Goal: Transaction & Acquisition: Purchase product/service

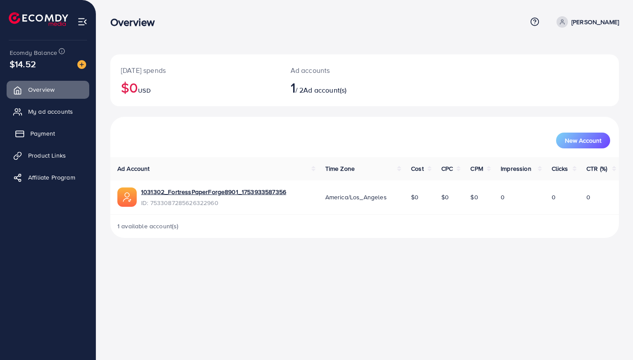
drag, startPoint x: 54, startPoint y: 112, endPoint x: 53, endPoint y: 132, distance: 19.3
click at [54, 112] on span "My ad accounts" at bounding box center [50, 111] width 45 height 9
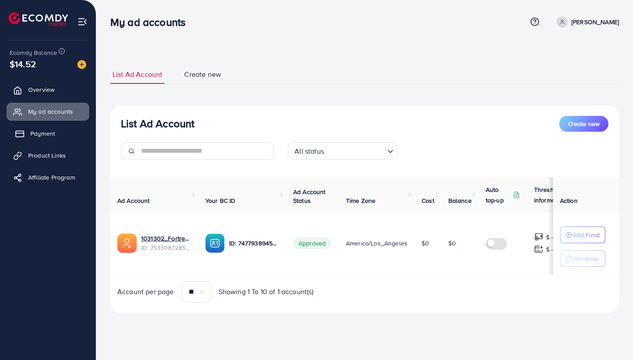
click at [53, 133] on span "Payment" at bounding box center [42, 133] width 25 height 9
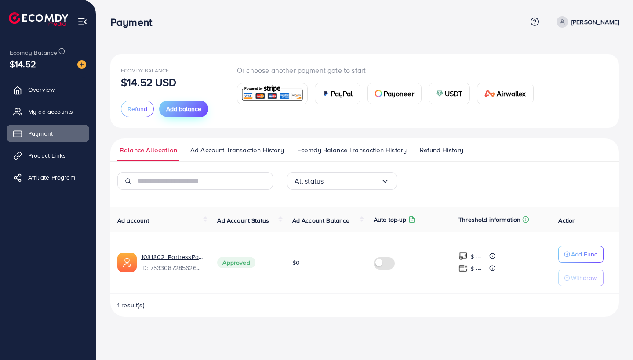
click at [174, 103] on button "Add balance" at bounding box center [183, 109] width 49 height 17
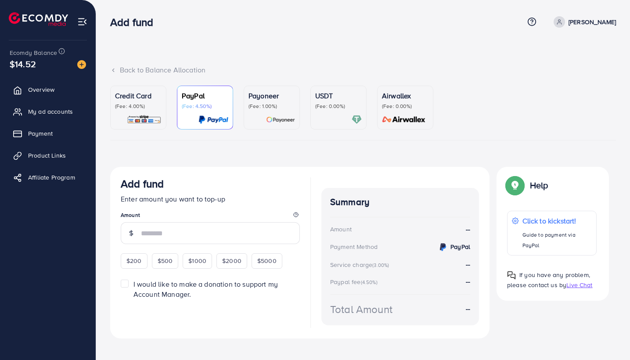
click at [354, 111] on div "USDT (Fee: 0.00%)" at bounding box center [338, 107] width 47 height 34
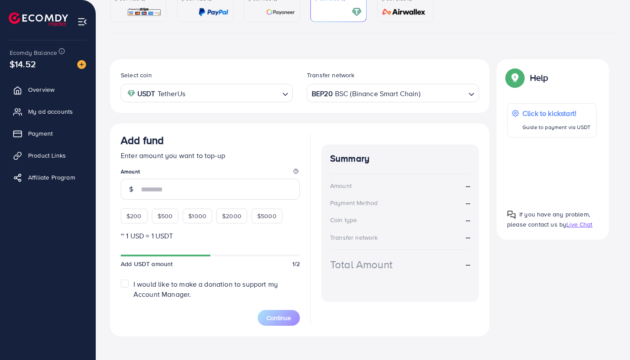
scroll to position [107, 0]
click at [369, 101] on div "BEP20 BSC (Binance Smart Chain) Loading..." at bounding box center [393, 93] width 172 height 18
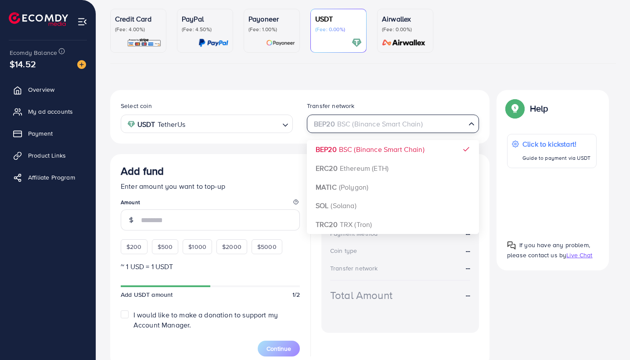
scroll to position [78, 0]
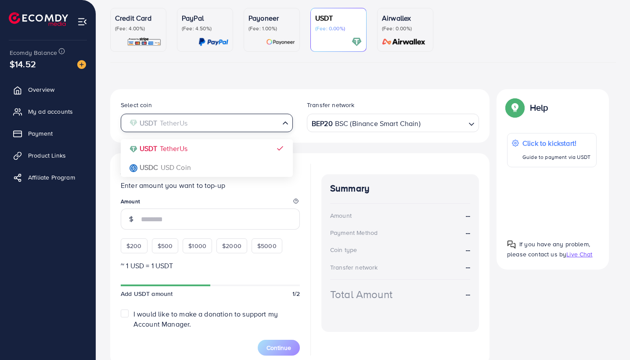
click at [243, 124] on input "Search for option" at bounding box center [202, 123] width 154 height 14
click at [231, 149] on div "Select coin USDT TetherUs Loading... USDT TetherUs USDC USD Coin Transfer netwo…" at bounding box center [300, 227] width 380 height 277
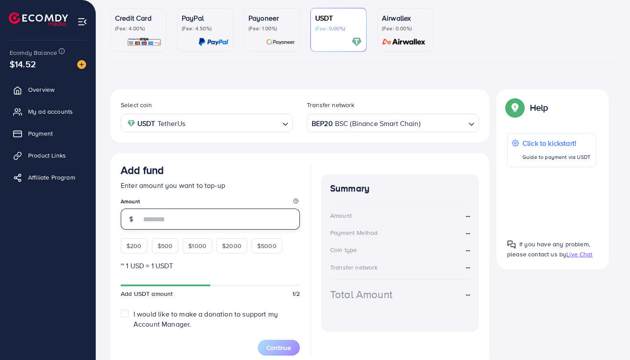
click at [210, 211] on input "number" at bounding box center [220, 219] width 159 height 21
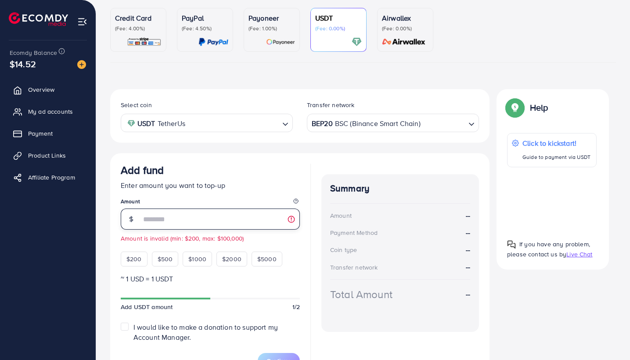
type input "***"
click at [325, 140] on div "Select coin USDT TetherUs Loading... Transfer network BEP20 BSC (Binance Smart …" at bounding box center [300, 116] width 380 height 54
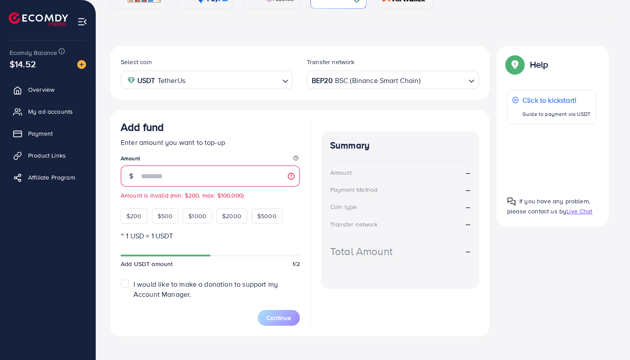
scroll to position [120, 0]
click at [208, 286] on span "I would like to make a donation to support my Account Manager." at bounding box center [206, 290] width 145 height 20
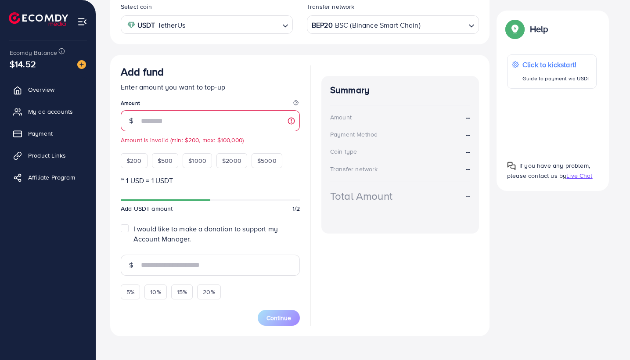
scroll to position [176, 0]
click at [179, 263] on input "text" at bounding box center [220, 265] width 159 height 21
click at [238, 293] on div "5% 10% 15% 20%" at bounding box center [210, 290] width 179 height 19
click at [130, 295] on span "5%" at bounding box center [131, 292] width 8 height 9
type input "*"
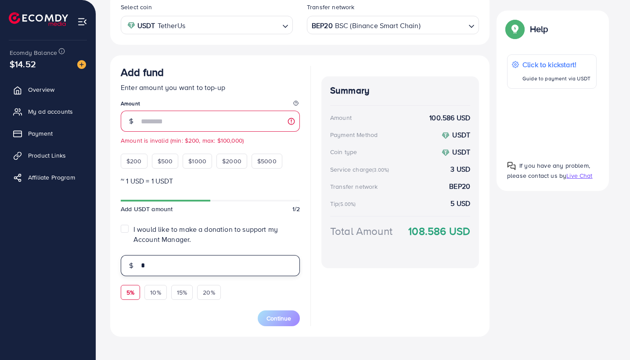
click at [157, 267] on input "*" at bounding box center [220, 265] width 159 height 21
click at [148, 264] on input "*" at bounding box center [220, 265] width 159 height 21
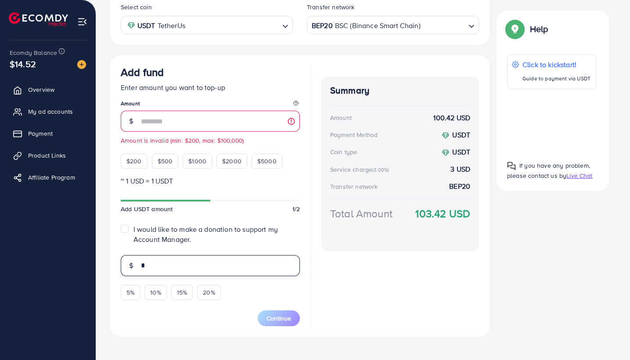
scroll to position [164, 0]
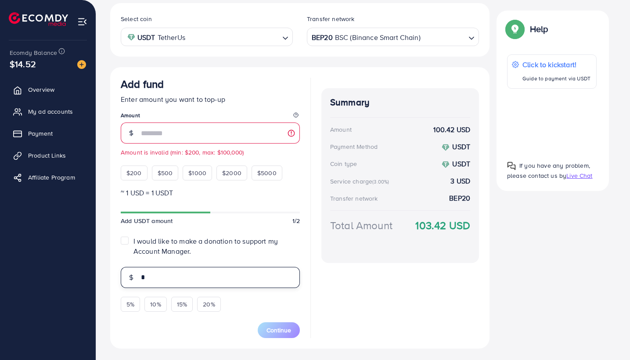
type input "*"
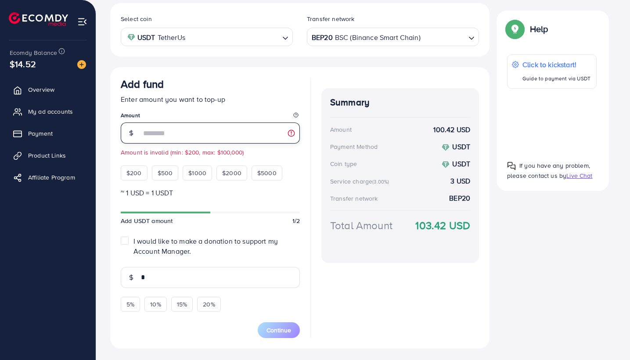
click at [253, 137] on input "***" at bounding box center [220, 133] width 159 height 21
type input "*"
click at [556, 123] on div at bounding box center [552, 121] width 90 height 51
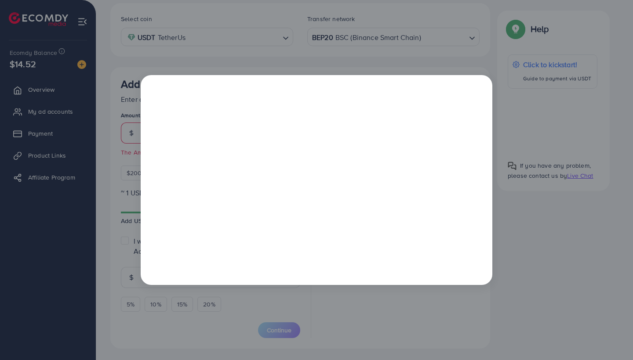
click at [497, 318] on div at bounding box center [316, 180] width 633 height 360
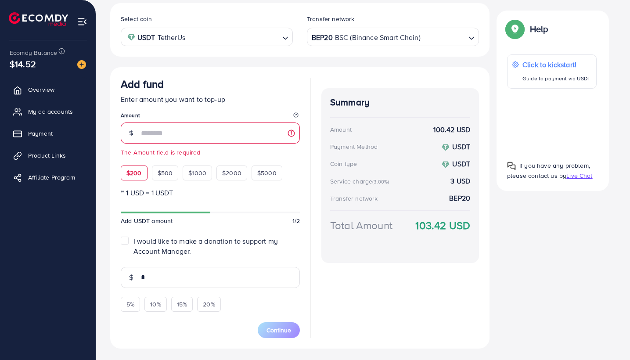
click at [139, 166] on div "$200" at bounding box center [134, 173] width 27 height 15
type input "***"
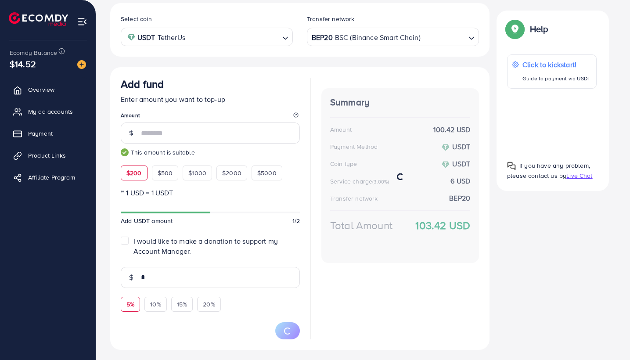
click at [133, 300] on span "5%" at bounding box center [131, 304] width 8 height 9
type input "**"
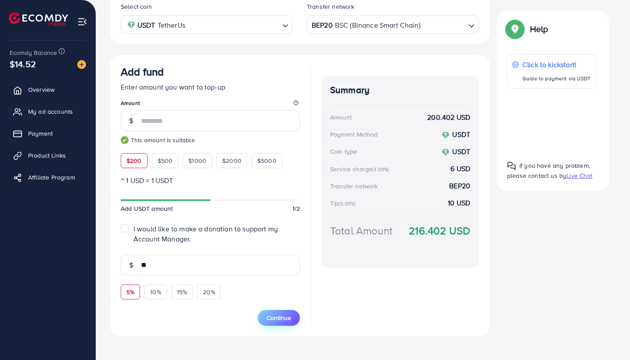
scroll to position [176, 0]
click at [288, 314] on span "Continue" at bounding box center [279, 318] width 25 height 9
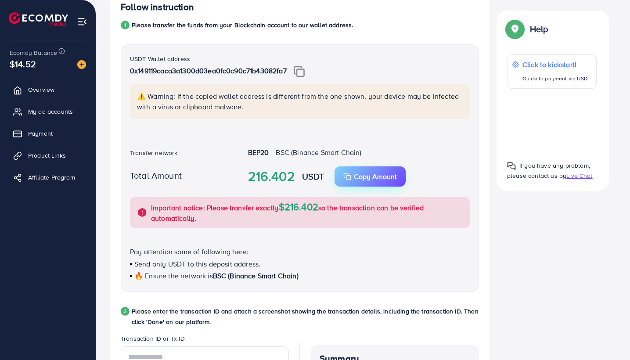
click at [371, 174] on p "Copy Amount" at bounding box center [375, 176] width 43 height 11
click at [358, 190] on div "Total Amount 216.402 USDT Copy Amount Copy Important notice: Please transfer ex…" at bounding box center [300, 196] width 354 height 61
click at [358, 183] on button "Copy Amount Copy" at bounding box center [370, 176] width 71 height 20
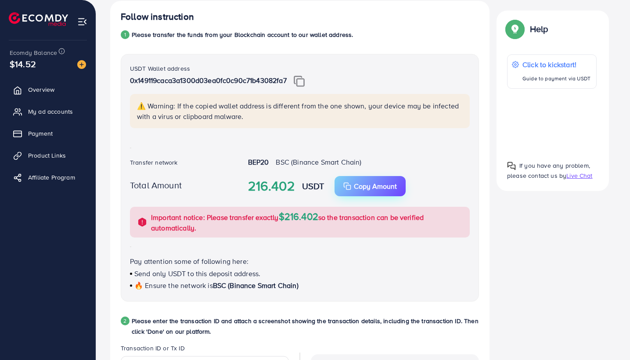
click at [361, 177] on button "Copy Amount Copy" at bounding box center [370, 186] width 71 height 20
click at [305, 78] on img at bounding box center [299, 81] width 11 height 11
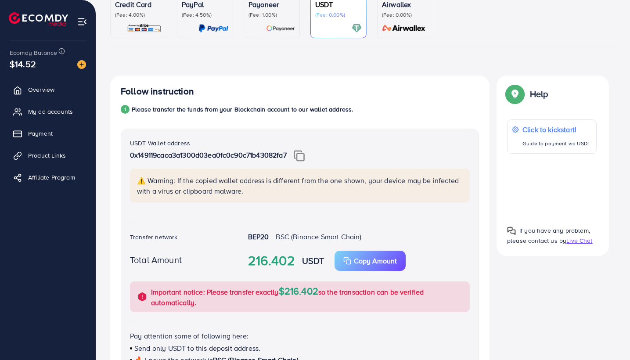
scroll to position [57, 0]
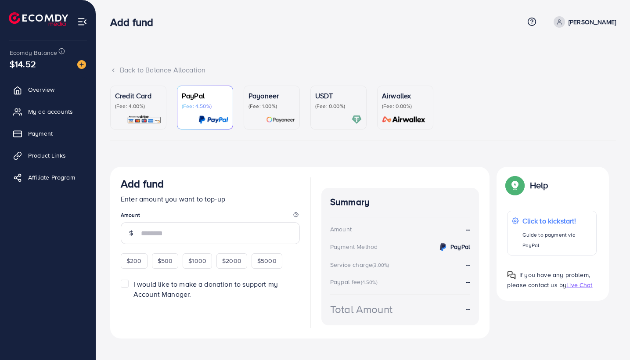
click at [356, 106] on p "(Fee: 0.00%)" at bounding box center [338, 106] width 47 height 7
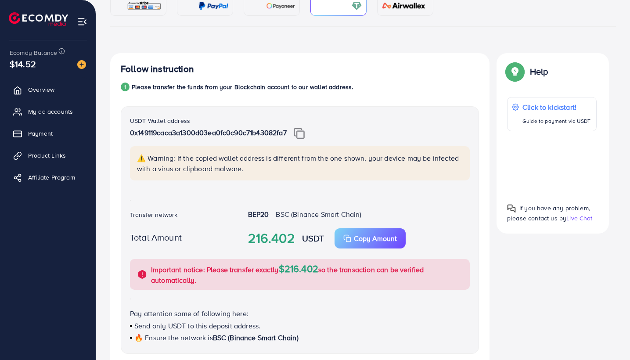
scroll to position [134, 0]
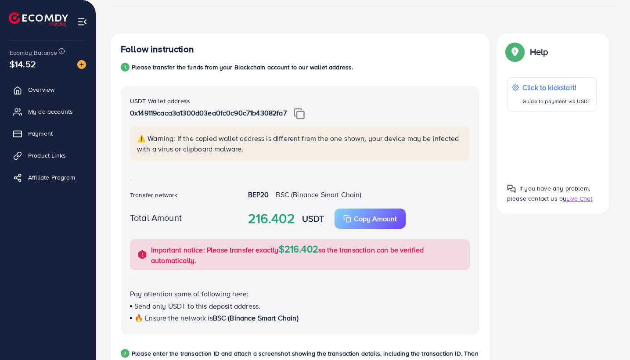
drag, startPoint x: 248, startPoint y: 194, endPoint x: 384, endPoint y: 187, distance: 136.8
click at [387, 192] on div "BEP20 BSC (Binance Smart Chain)" at bounding box center [359, 196] width 236 height 12
copy div "BEP20 BSC (Binance Smart Chain)"
click at [134, 207] on div "USDT Wallet address 0x149119caca3a1300d03ea0fc0c90c71b43082fa7 ⚠️ Warning: If t…" at bounding box center [300, 211] width 358 height 248
drag, startPoint x: 129, startPoint y: 195, endPoint x: 374, endPoint y: 188, distance: 245.2
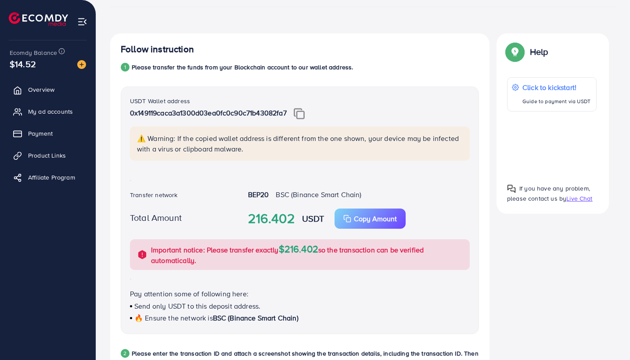
click at [374, 188] on div "USDT Wallet address 0x149119caca3a1300d03ea0fc0c90c71b43082fa7 ⚠️ Warning: If t…" at bounding box center [300, 211] width 358 height 248
copy label "Transfer network"
click at [374, 188] on div "USDT Wallet address 0x149119caca3a1300d03ea0fc0c90c71b43082fa7 ⚠️ Warning: If t…" at bounding box center [300, 211] width 358 height 248
drag, startPoint x: 245, startPoint y: 195, endPoint x: 372, endPoint y: 189, distance: 127.5
click at [372, 191] on div "BEP20 BSC (Binance Smart Chain)" at bounding box center [359, 196] width 236 height 12
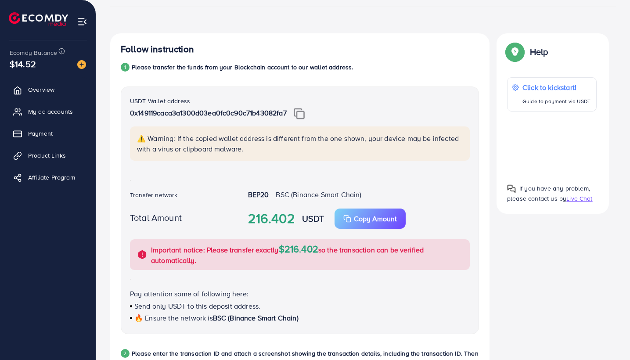
copy div "BEP20 BSC (Binance Smart Chain)"
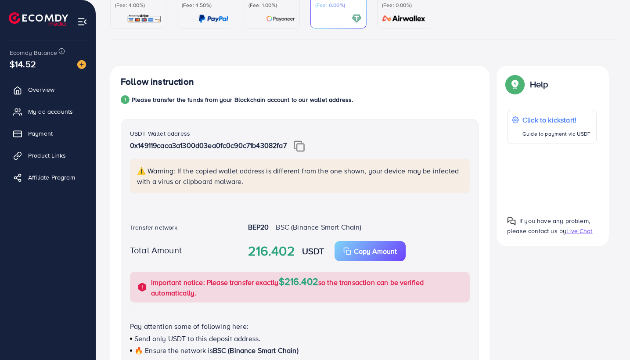
scroll to position [108, 0]
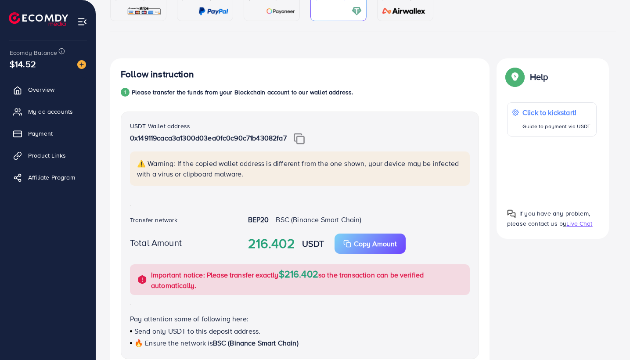
click at [305, 137] on img at bounding box center [299, 138] width 11 height 11
click at [189, 128] on div "USDT Wallet address 0x149119caca3a1300d03ea0fc0c90c71b43082fa7" at bounding box center [300, 136] width 340 height 31
copy label "USDT Wallet address"
